Goal: Navigation & Orientation: Find specific page/section

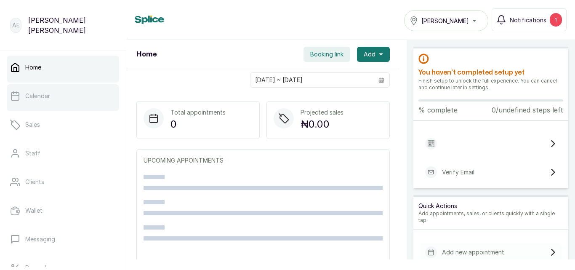
click at [56, 93] on link "Calendar" at bounding box center [63, 96] width 112 height 24
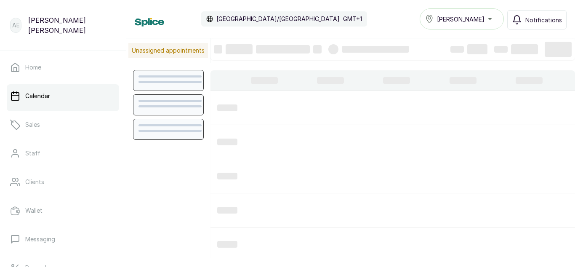
scroll to position [283, 0]
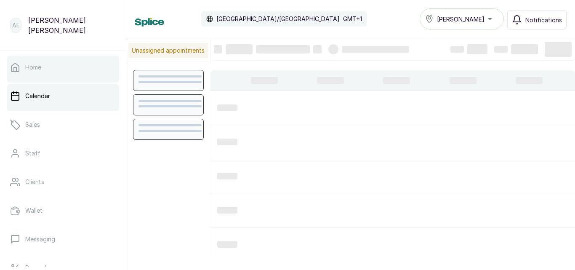
click at [45, 66] on link "Home" at bounding box center [63, 68] width 112 height 24
